Goal: Find specific page/section: Find specific page/section

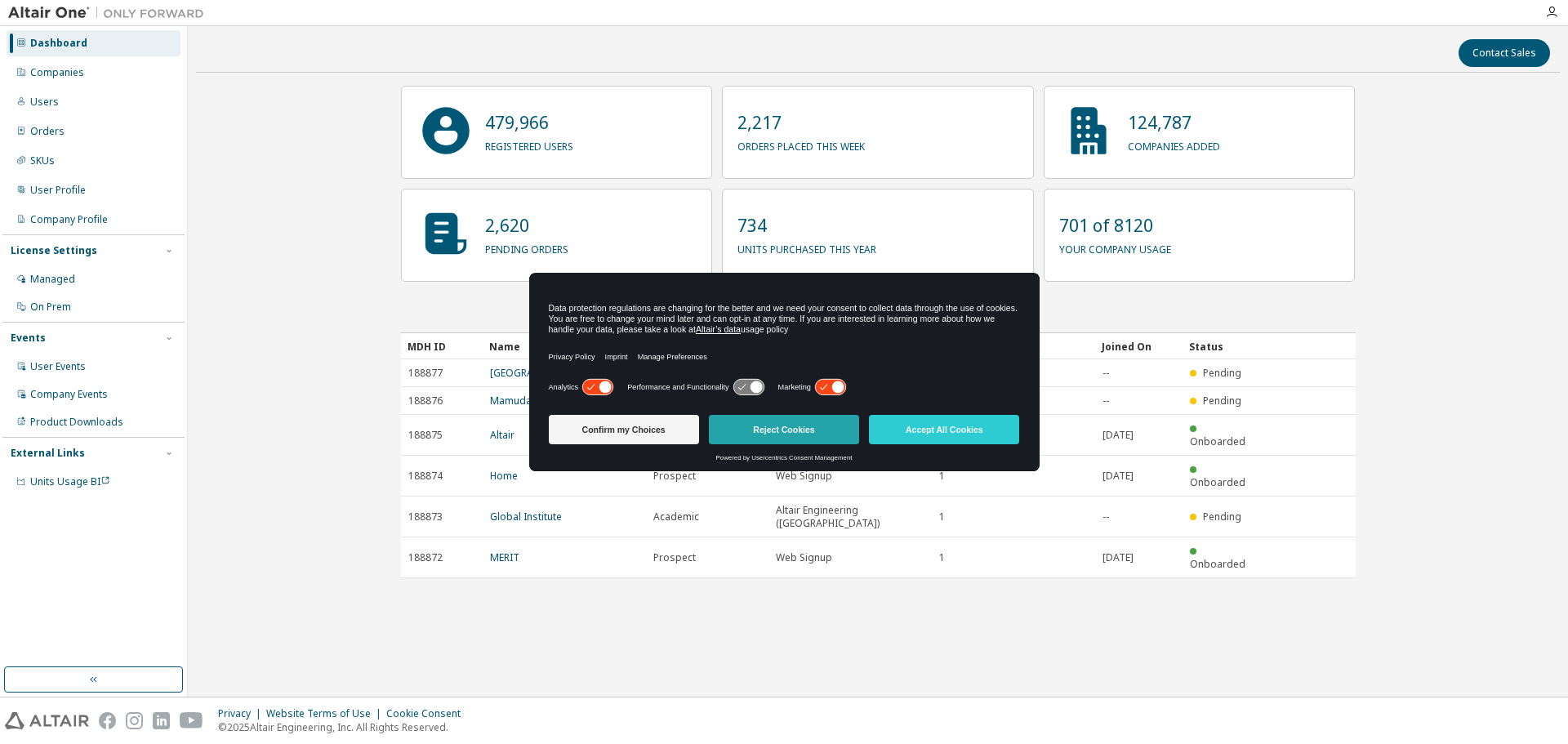
drag, startPoint x: 804, startPoint y: 424, endPoint x: 795, endPoint y: 424, distance: 9.0
click at [803, 424] on button "Reject Cookies" at bounding box center [784, 429] width 150 height 29
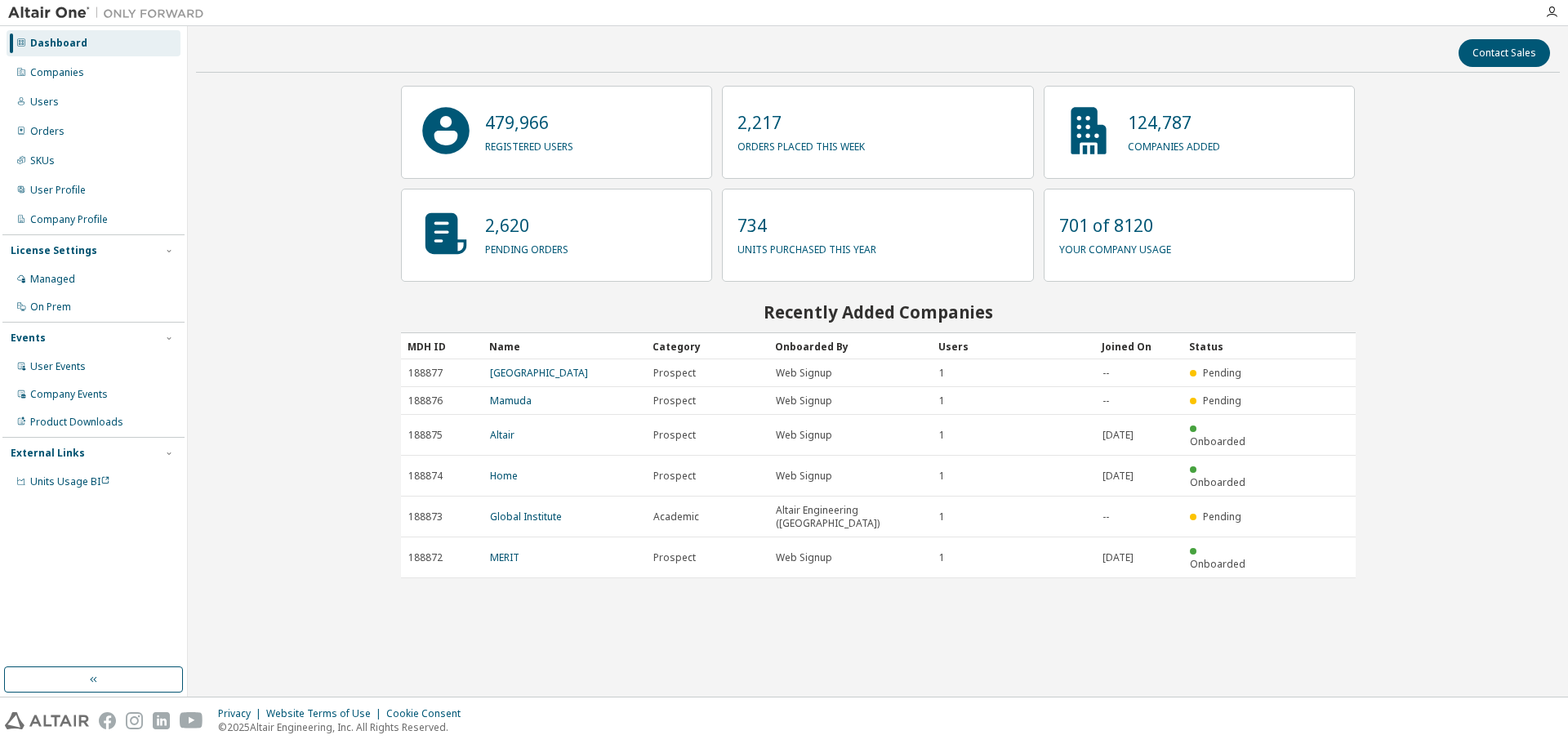
click at [93, 49] on div "Dashboard" at bounding box center [93, 43] width 174 height 26
click at [85, 75] on div "Companies" at bounding box center [93, 73] width 174 height 26
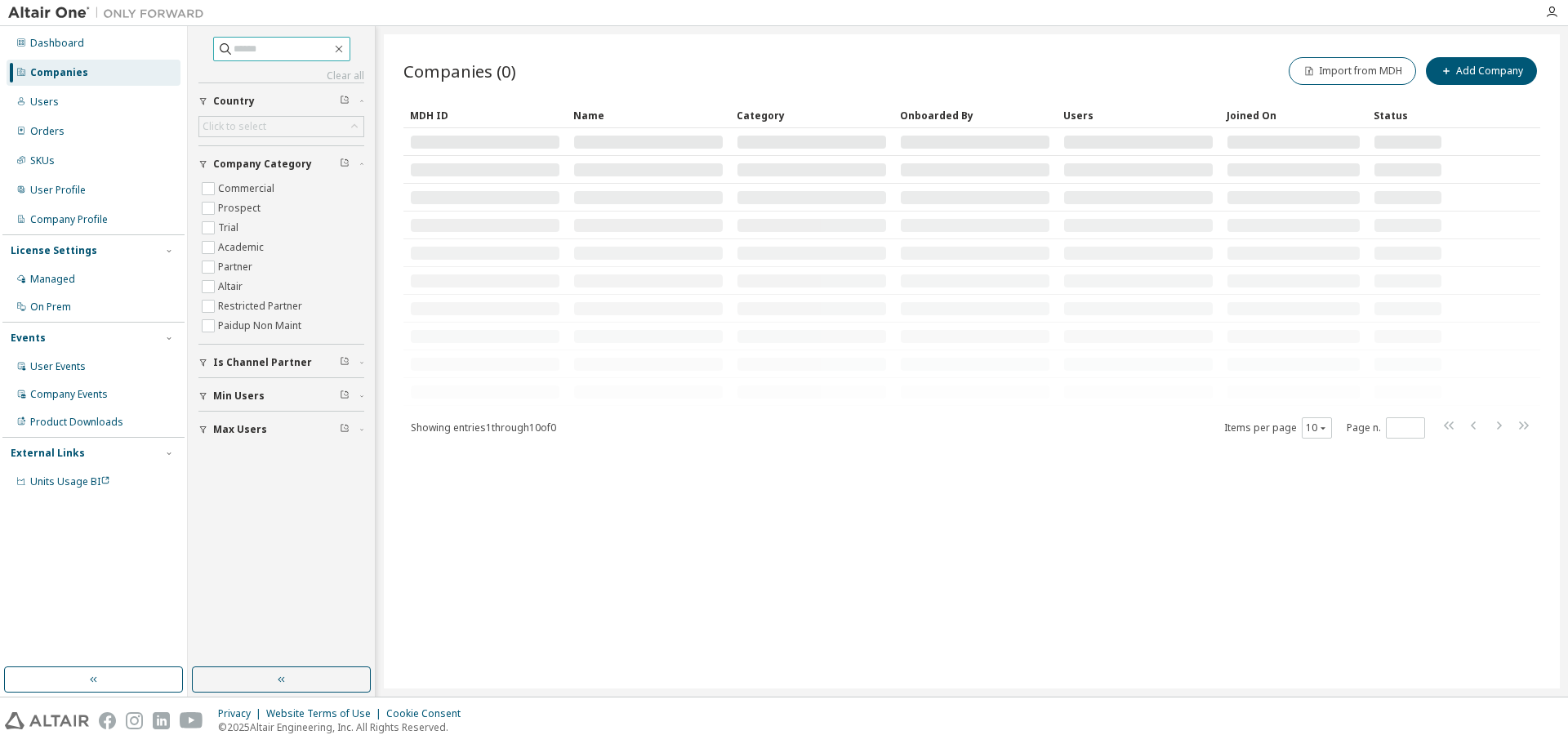
click at [293, 54] on input "text" at bounding box center [283, 49] width 98 height 16
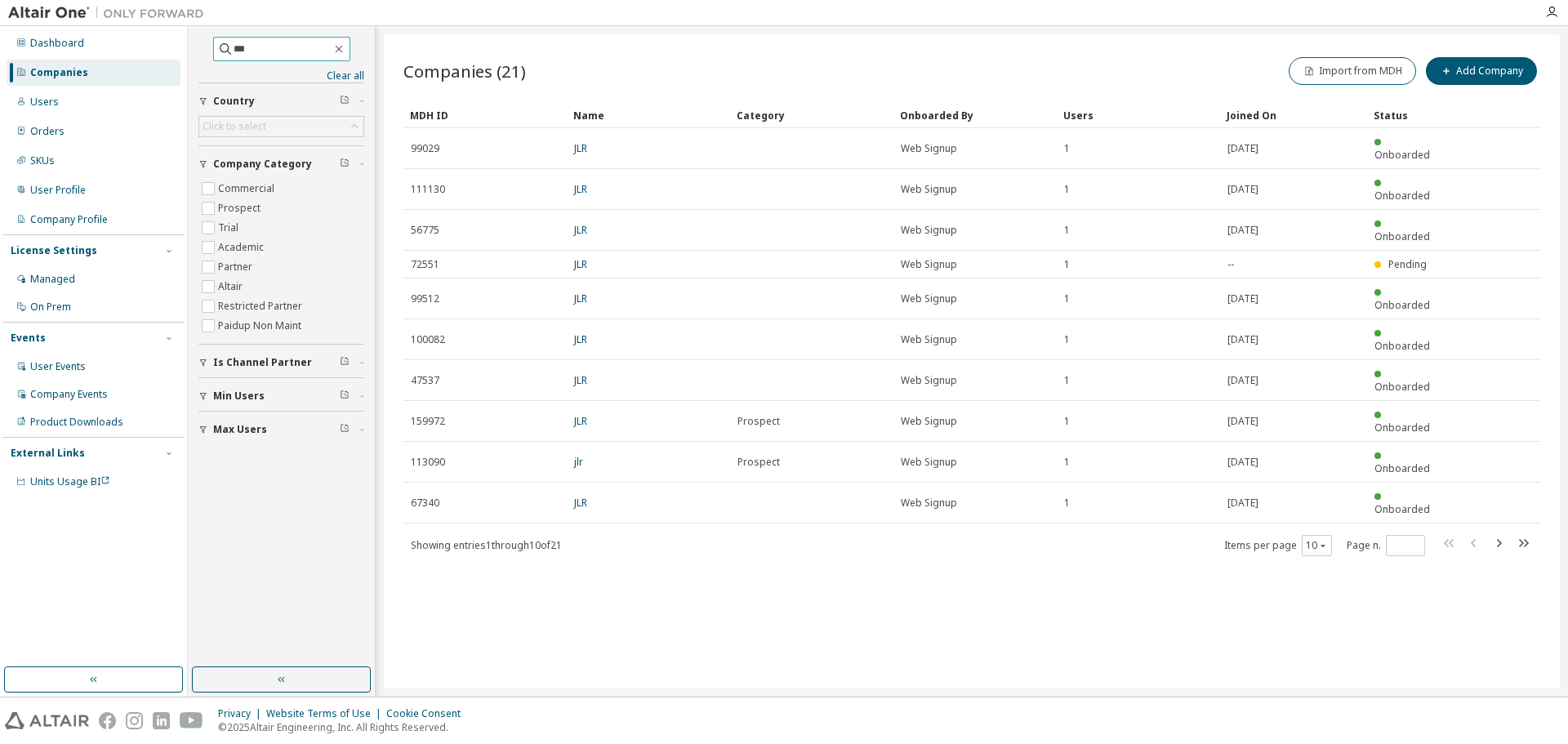
click at [316, 46] on input "***" at bounding box center [283, 49] width 98 height 16
type input "******"
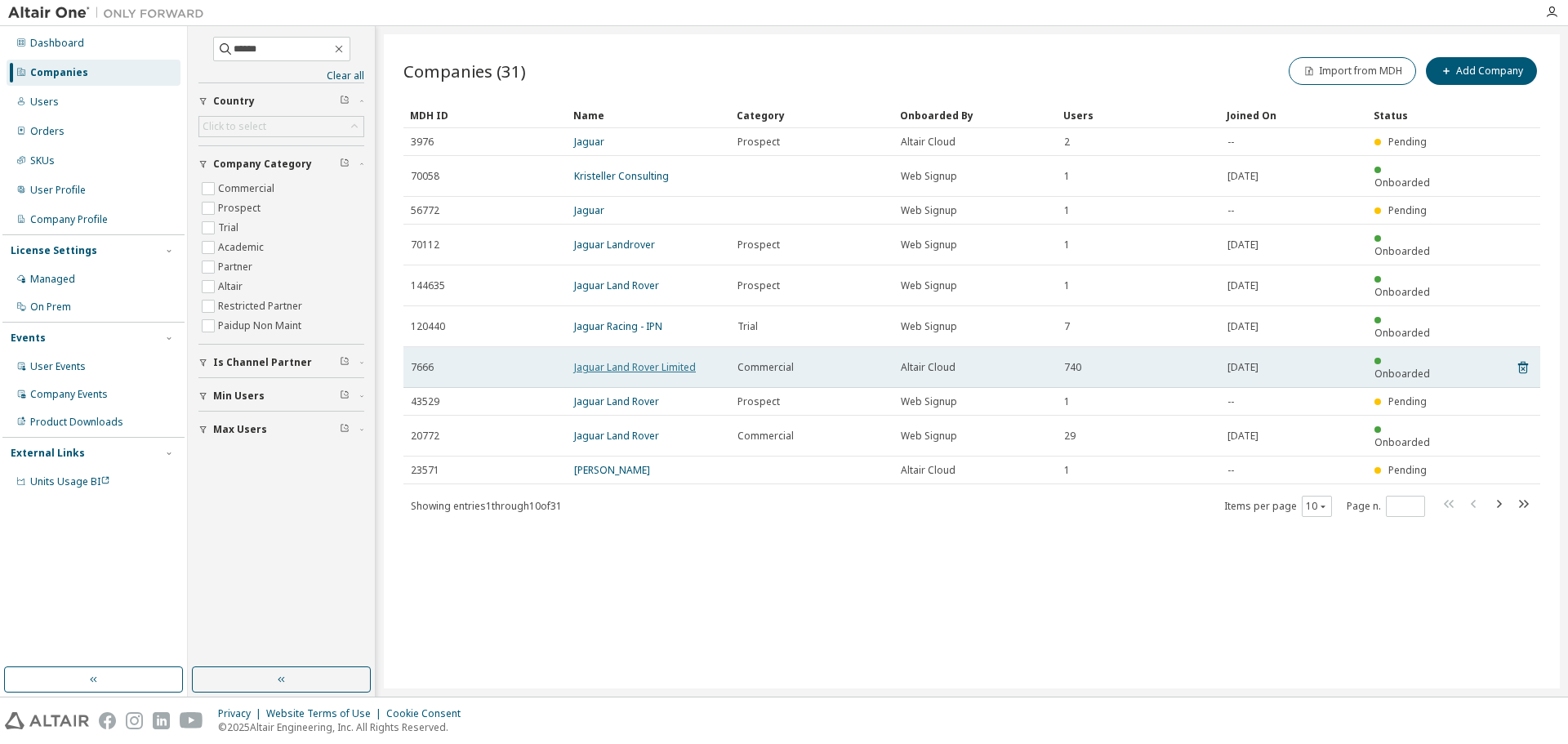
click at [660, 360] on link "Jaguar Land Rover Limited" at bounding box center [634, 366] width 122 height 14
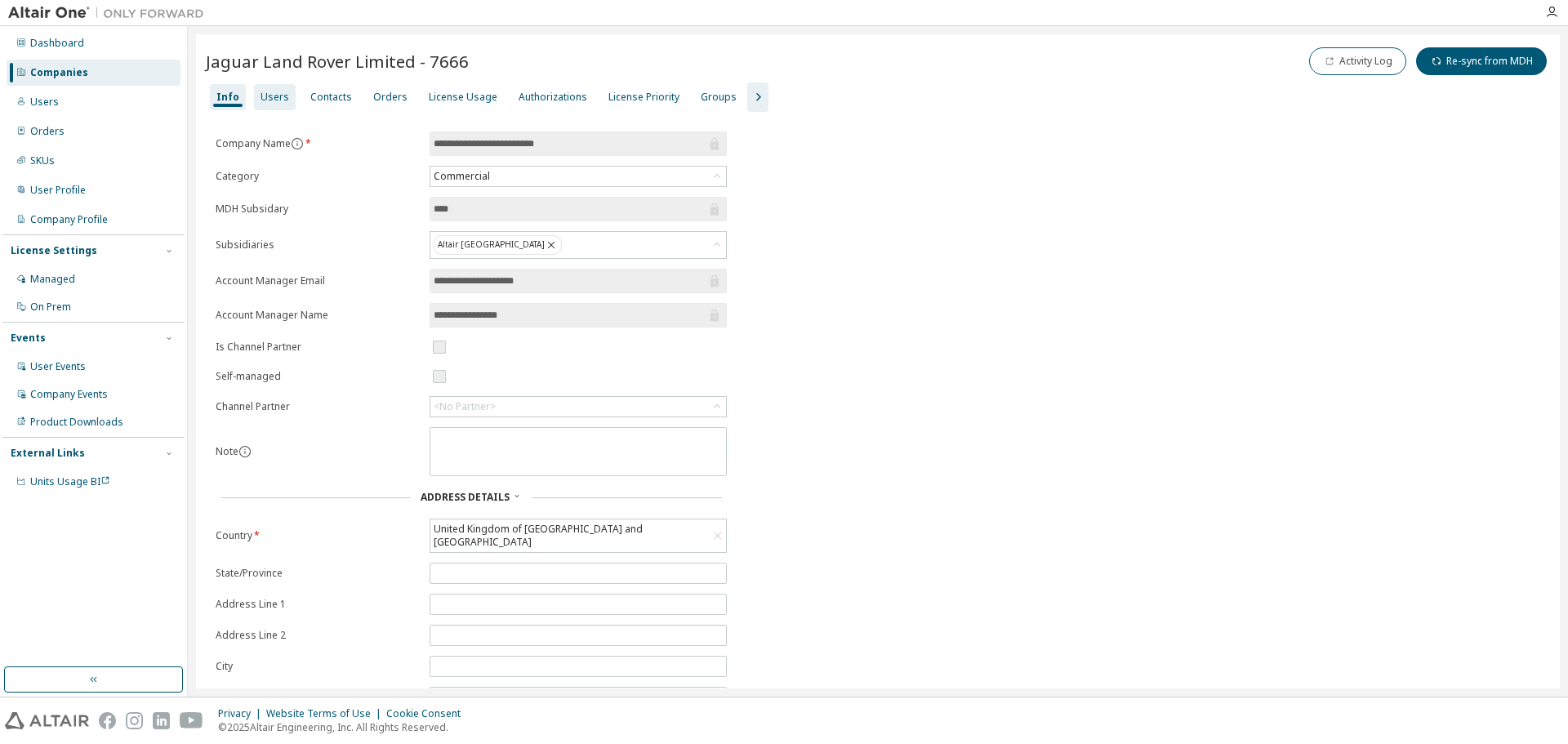
click at [267, 95] on div "Users" at bounding box center [275, 97] width 29 height 13
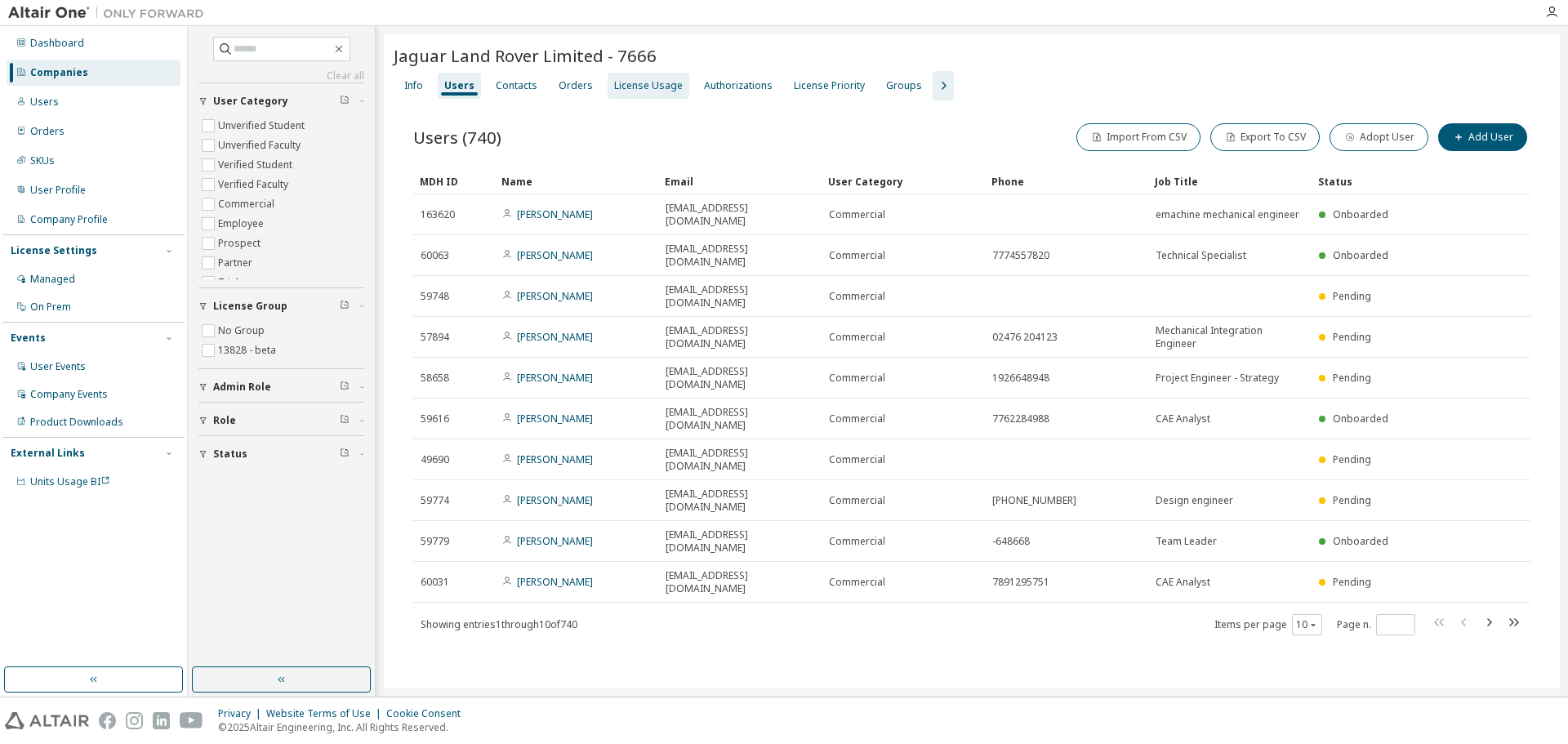
click at [633, 88] on div "License Usage" at bounding box center [648, 86] width 69 height 13
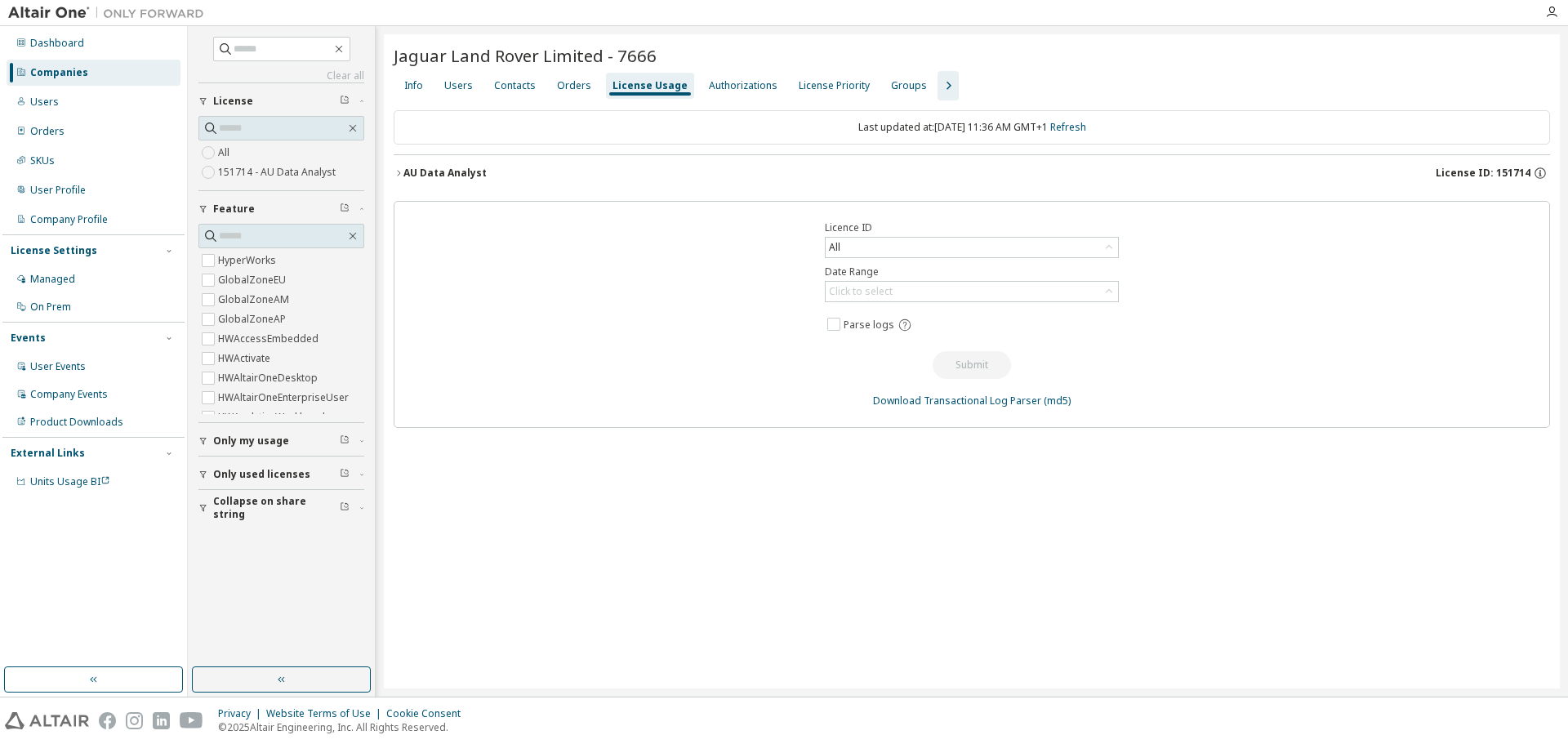
click at [450, 172] on div "AU Data Analyst" at bounding box center [445, 173] width 83 height 13
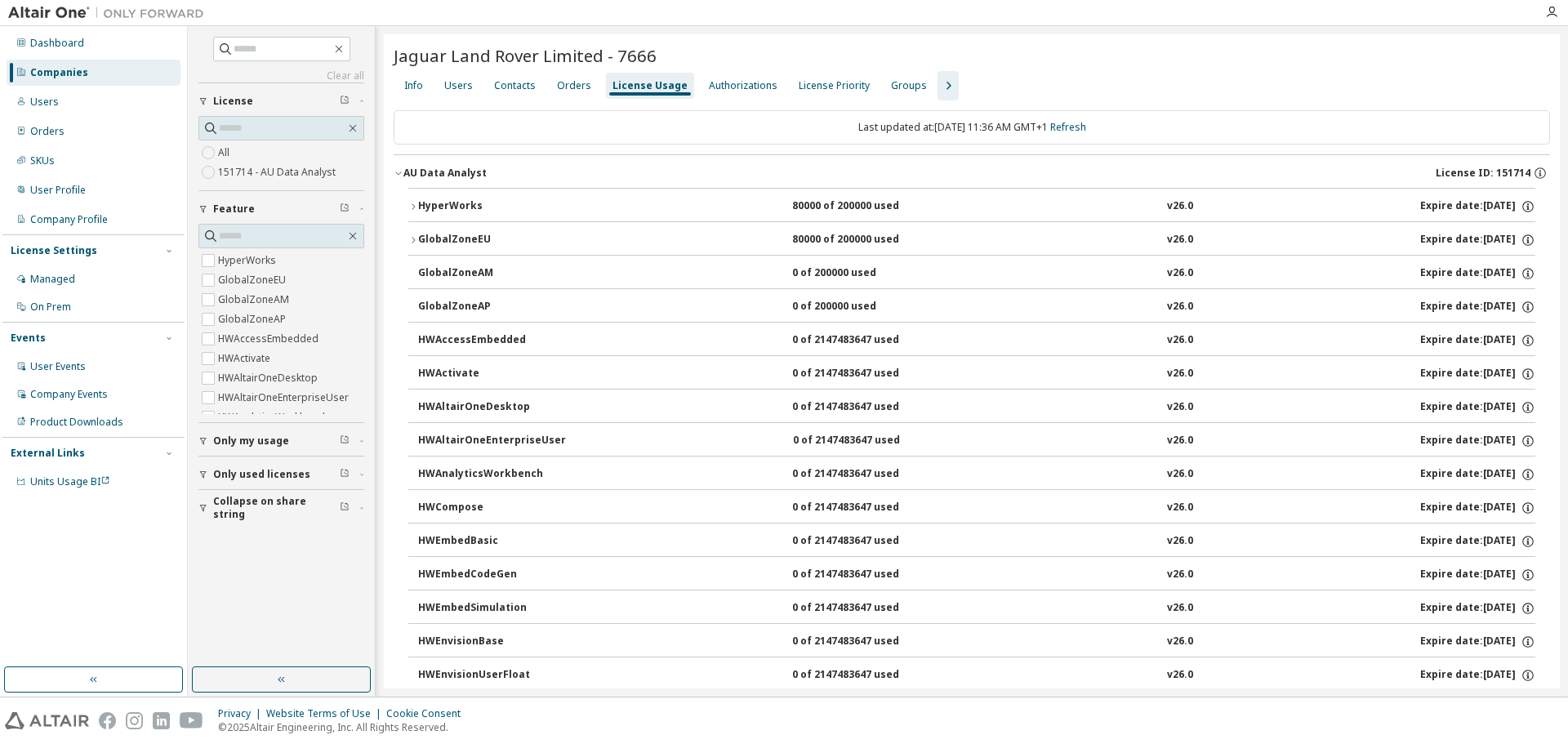
click at [452, 171] on div "AU Data Analyst" at bounding box center [445, 173] width 83 height 13
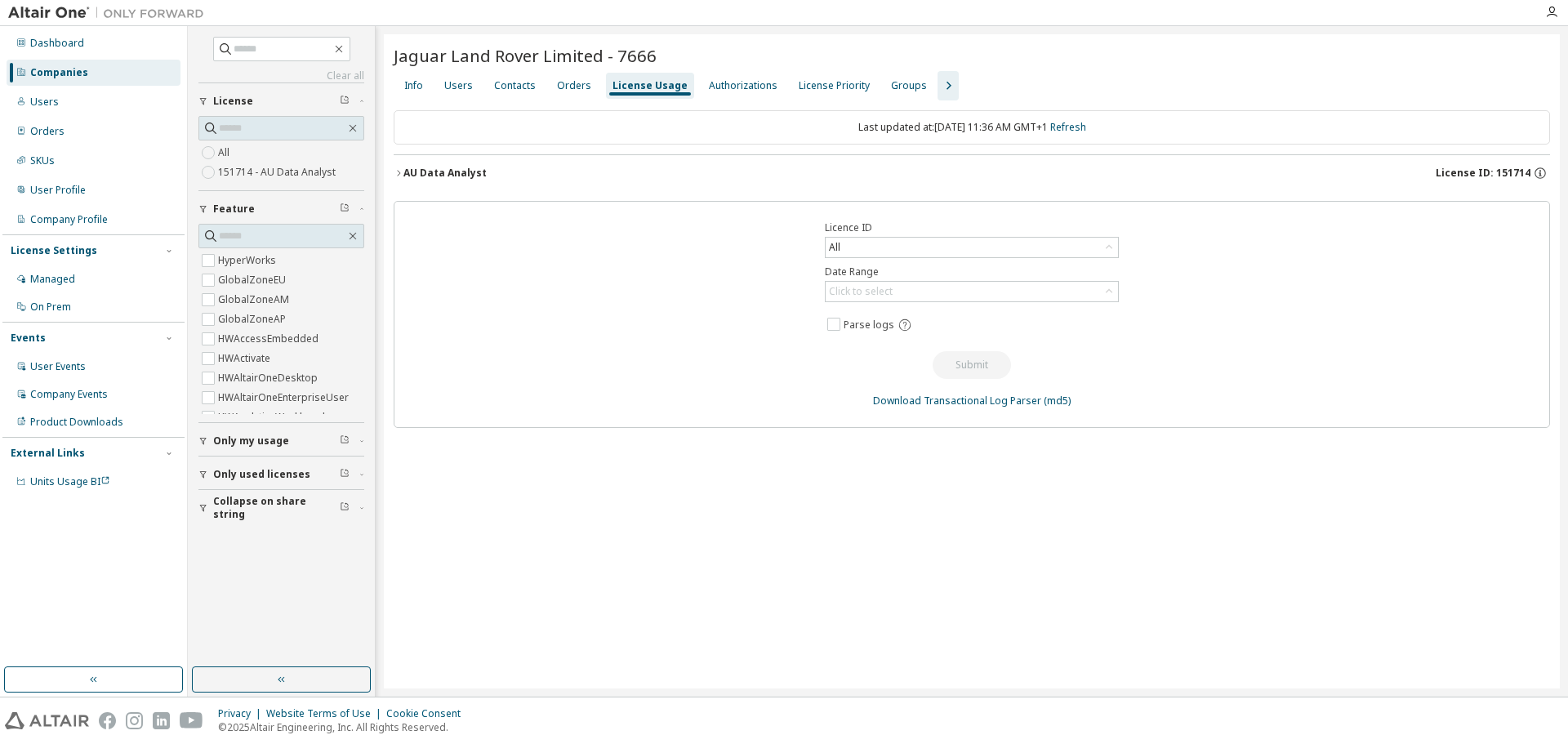
click at [594, 486] on div "Jaguar Land Rover Limited - 7666 Clear Load Save Save As Field Operator Value S…" at bounding box center [971, 361] width 1176 height 654
click at [460, 177] on div "AU Data Analyst" at bounding box center [445, 173] width 83 height 13
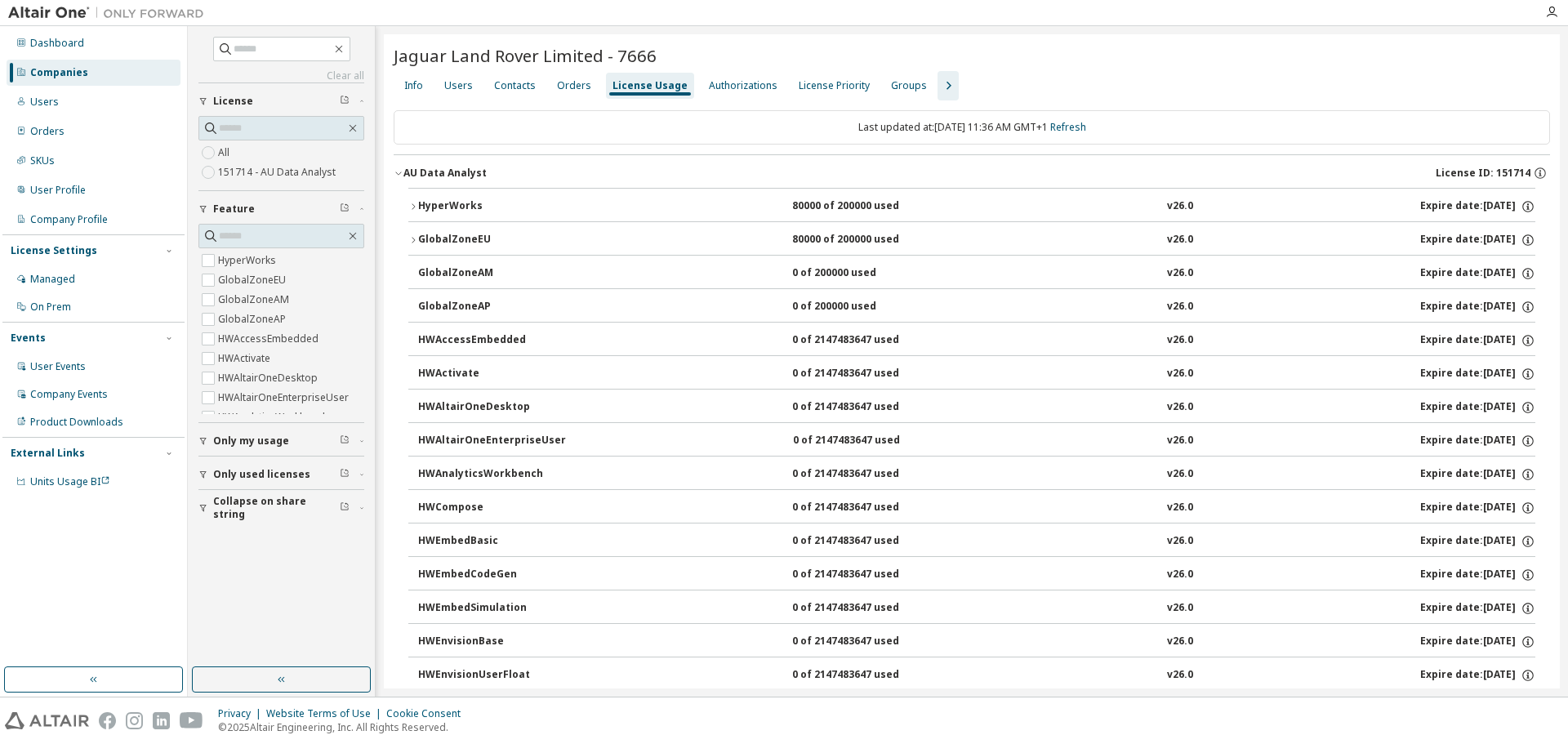
click at [553, 122] on div "Last updated at: [DATE] 11:36 AM GMT+1 Refresh" at bounding box center [971, 128] width 1156 height 34
click at [712, 84] on div "Authorizations" at bounding box center [743, 86] width 69 height 13
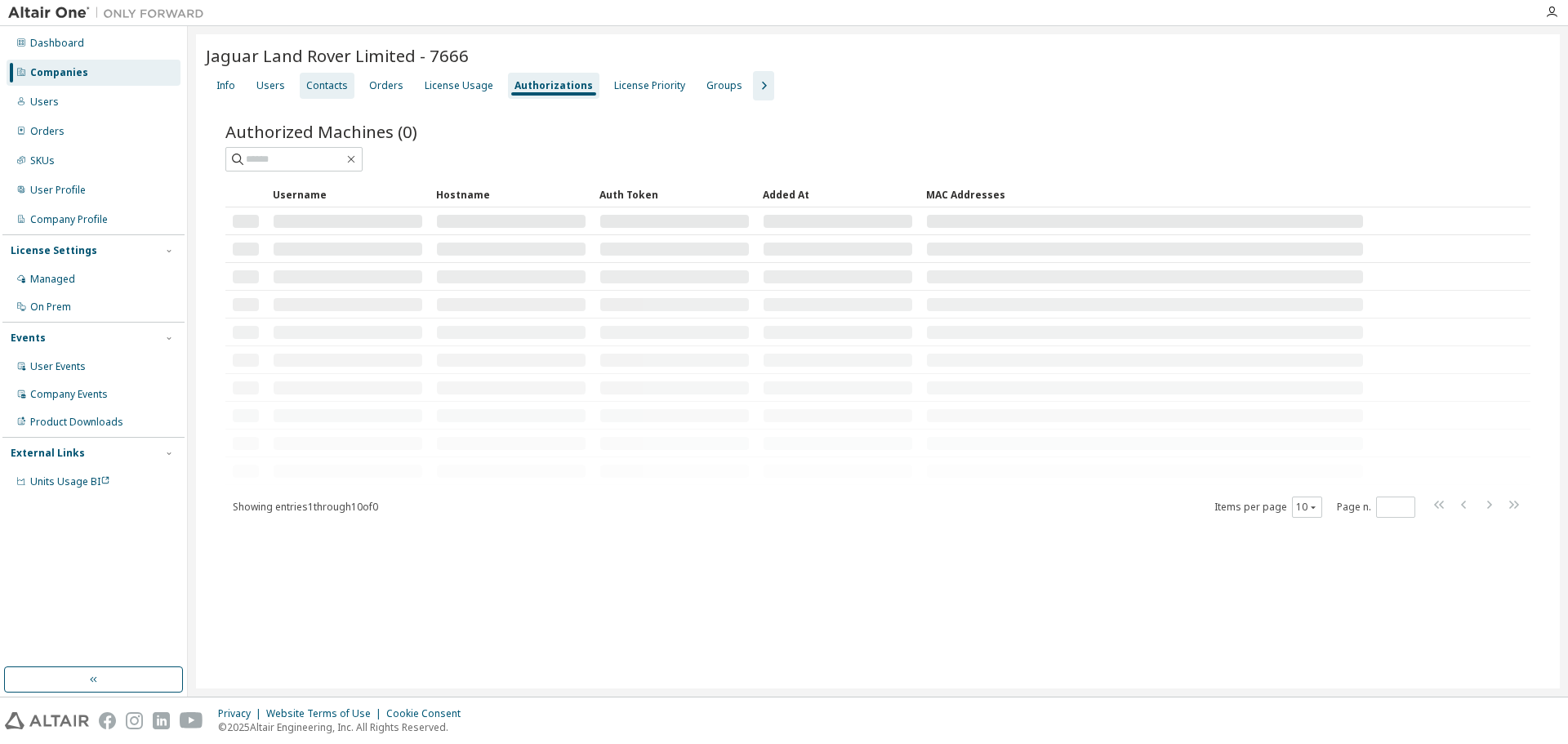
click at [303, 77] on div "Contacts" at bounding box center [327, 86] width 55 height 26
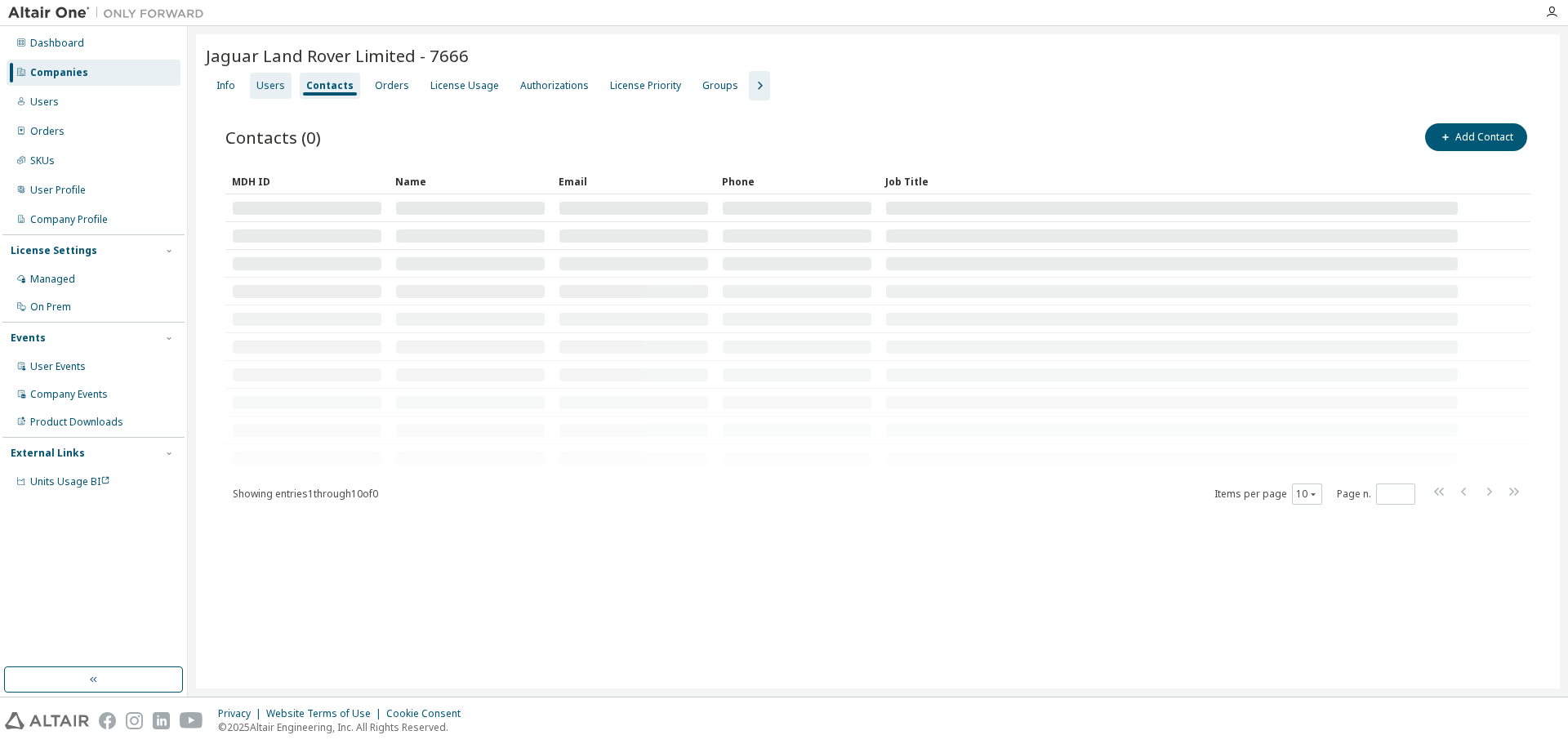
click at [264, 84] on div "Users" at bounding box center [271, 86] width 29 height 13
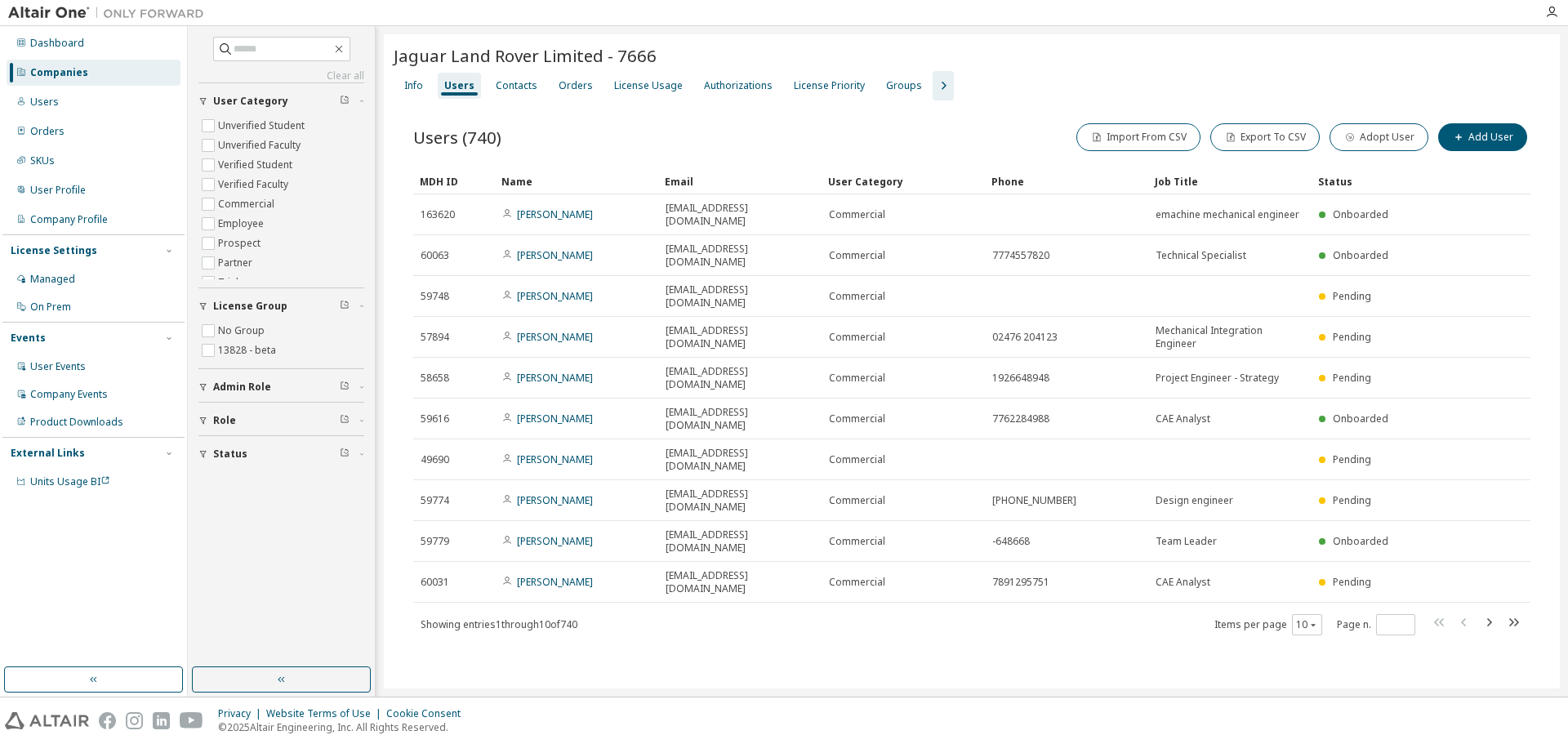
click at [823, 613] on div "Jaguar Land Rover Limited - 7666 Clear Load Save Save As Field Operator Value S…" at bounding box center [971, 361] width 1176 height 654
click at [415, 80] on div "Info" at bounding box center [413, 86] width 19 height 13
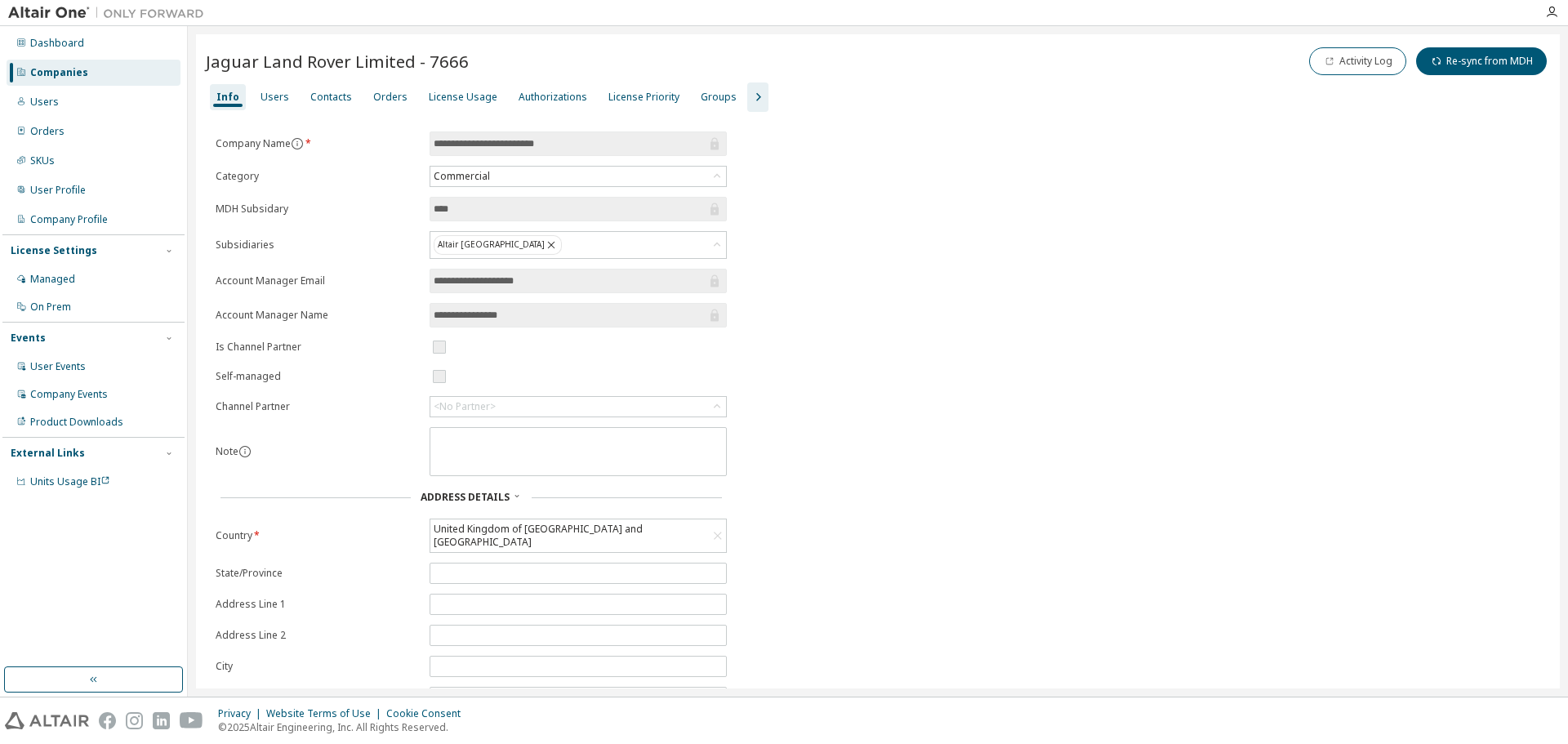
click at [977, 332] on div "**********" at bounding box center [878, 455] width 1344 height 647
click at [1039, 391] on div "**********" at bounding box center [878, 455] width 1344 height 647
